Goal: Information Seeking & Learning: Learn about a topic

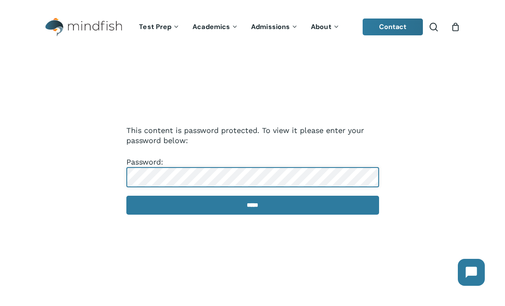
click at [252, 206] on input "*****" at bounding box center [252, 205] width 253 height 19
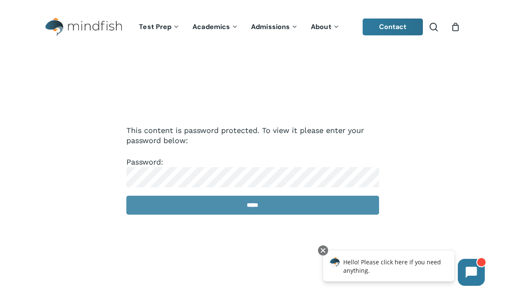
click at [248, 204] on input "*****" at bounding box center [252, 205] width 253 height 19
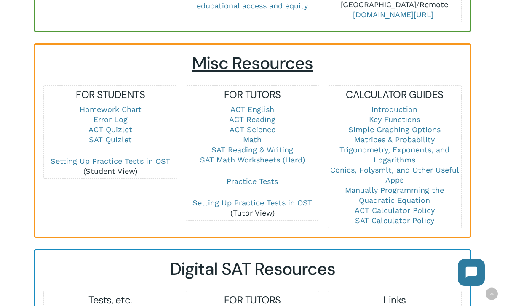
scroll to position [548, 0]
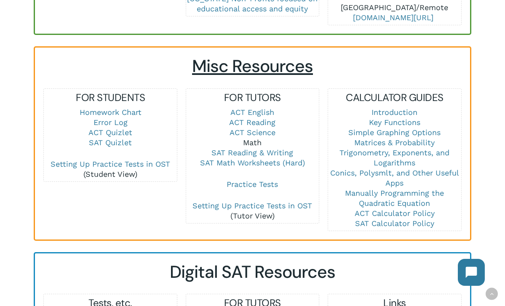
click at [256, 138] on link "Math" at bounding box center [252, 142] width 19 height 9
click at [251, 138] on link "Math" at bounding box center [252, 142] width 19 height 9
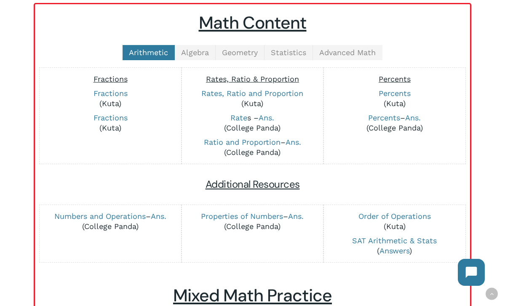
scroll to position [216, 0]
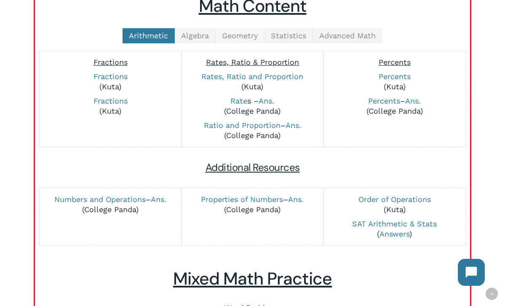
click at [256, 40] on link "Geometry" at bounding box center [240, 35] width 49 height 15
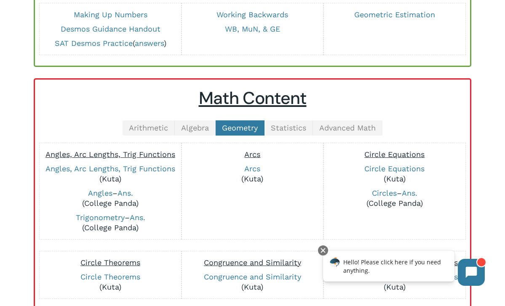
scroll to position [119, 0]
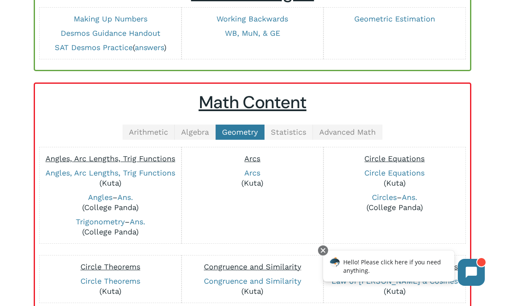
click at [301, 134] on span "Statistics" at bounding box center [288, 132] width 35 height 9
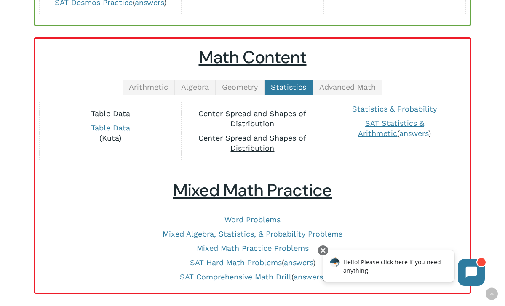
scroll to position [166, 0]
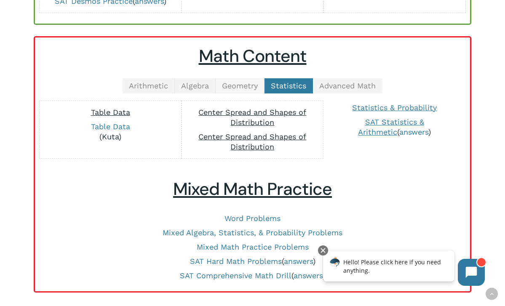
click at [242, 85] on span "Geometry" at bounding box center [240, 85] width 36 height 9
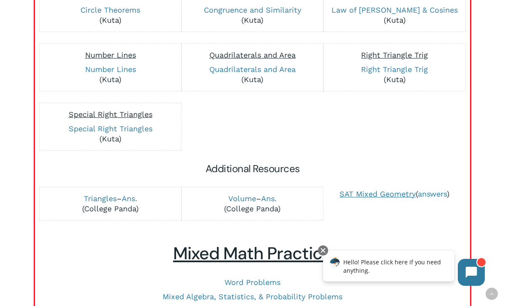
scroll to position [390, 0]
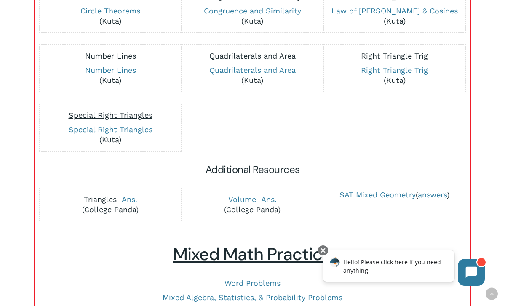
click at [93, 200] on link "Triangles" at bounding box center [100, 199] width 33 height 9
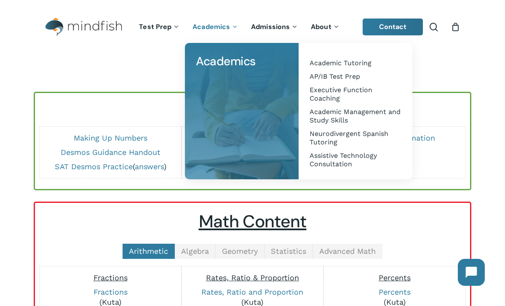
click at [98, 72] on h2 "Math" at bounding box center [253, 70] width 438 height 21
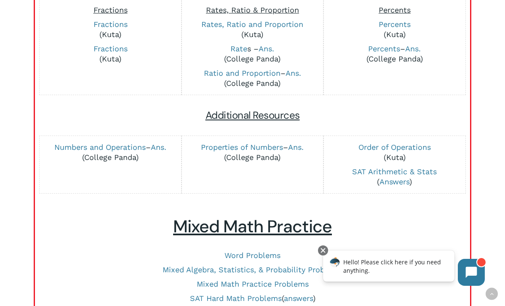
scroll to position [271, 0]
